Goal: Task Accomplishment & Management: Use online tool/utility

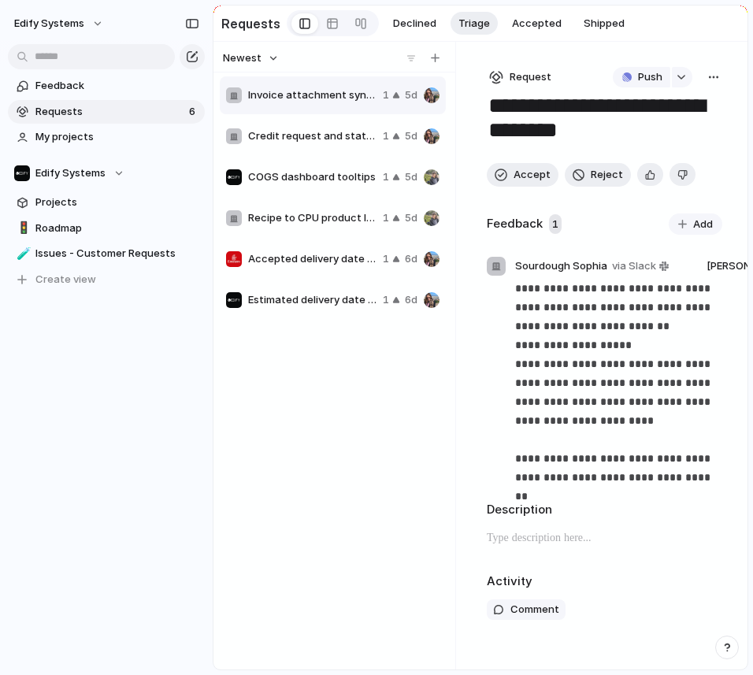
click at [290, 215] on span "Recipe to CPU product linking without Production requirement" at bounding box center [312, 218] width 128 height 16
type textarea "**********"
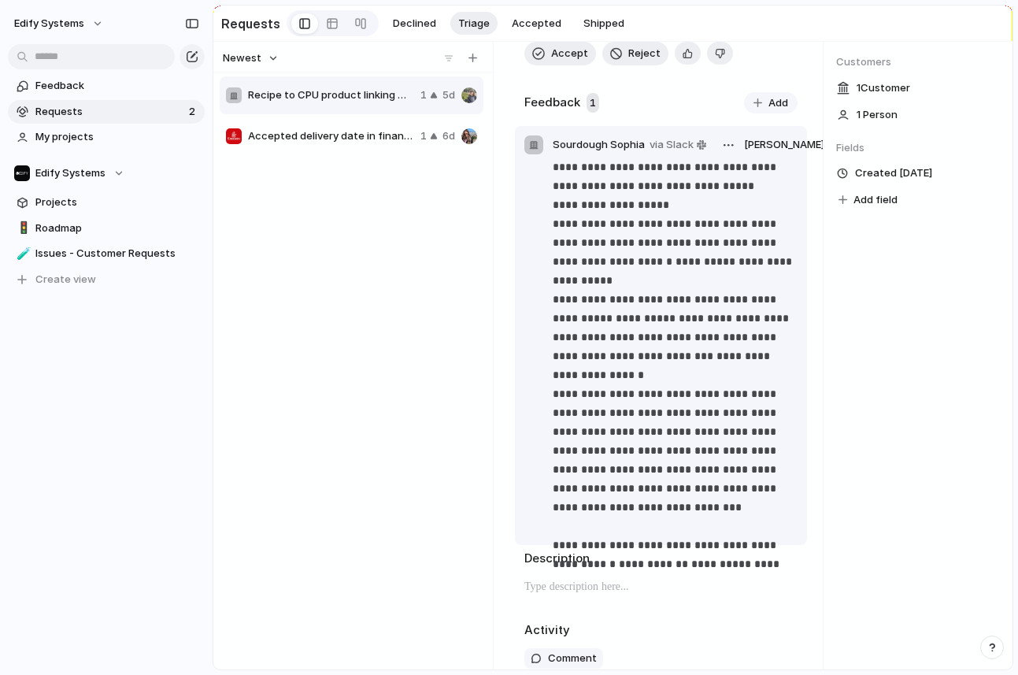
scroll to position [154, 0]
